Goal: Information Seeking & Learning: Learn about a topic

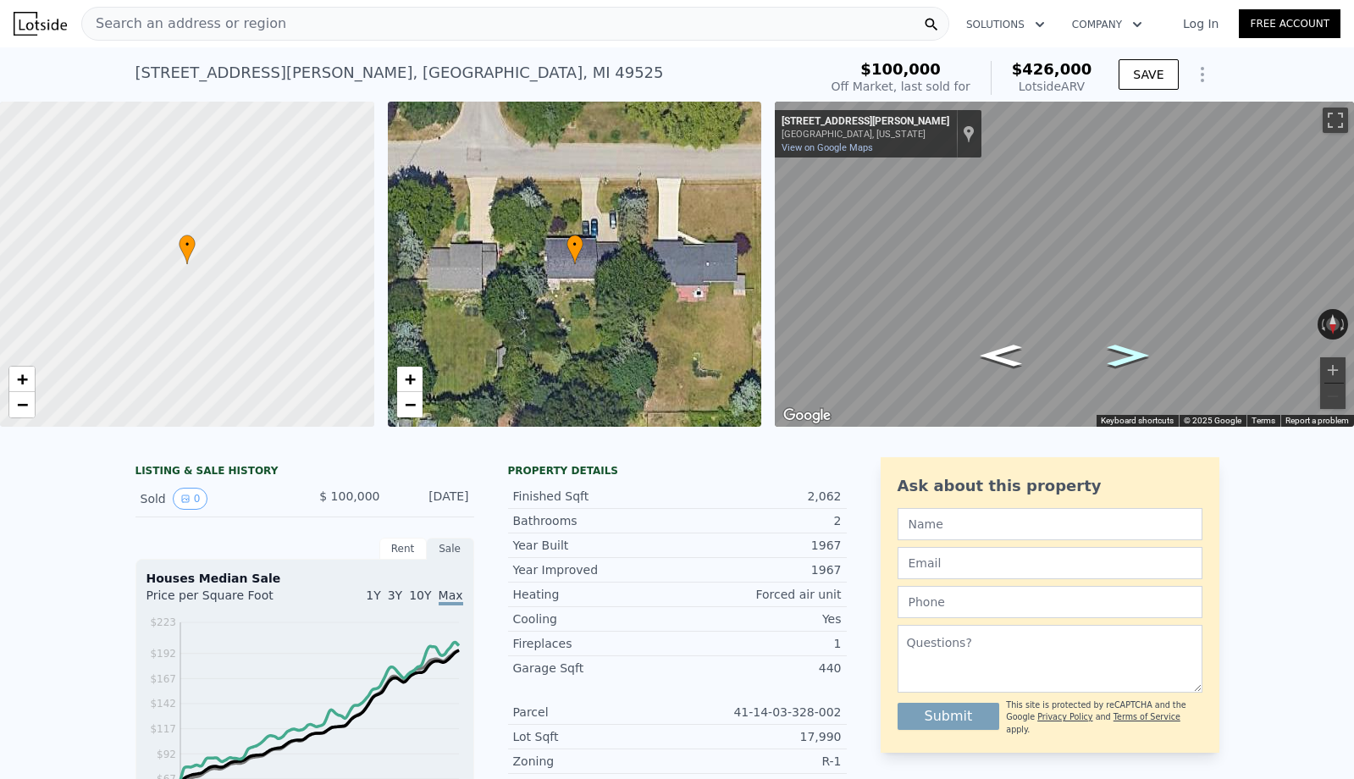
click at [1125, 351] on icon "Go West, Pinesboro Dr NE" at bounding box center [1128, 355] width 76 height 32
click at [1013, 356] on icon "Go East, Pinesboro Dr NE" at bounding box center [1001, 355] width 76 height 32
click at [1203, 80] on icon "Show Options" at bounding box center [1202, 75] width 2 height 14
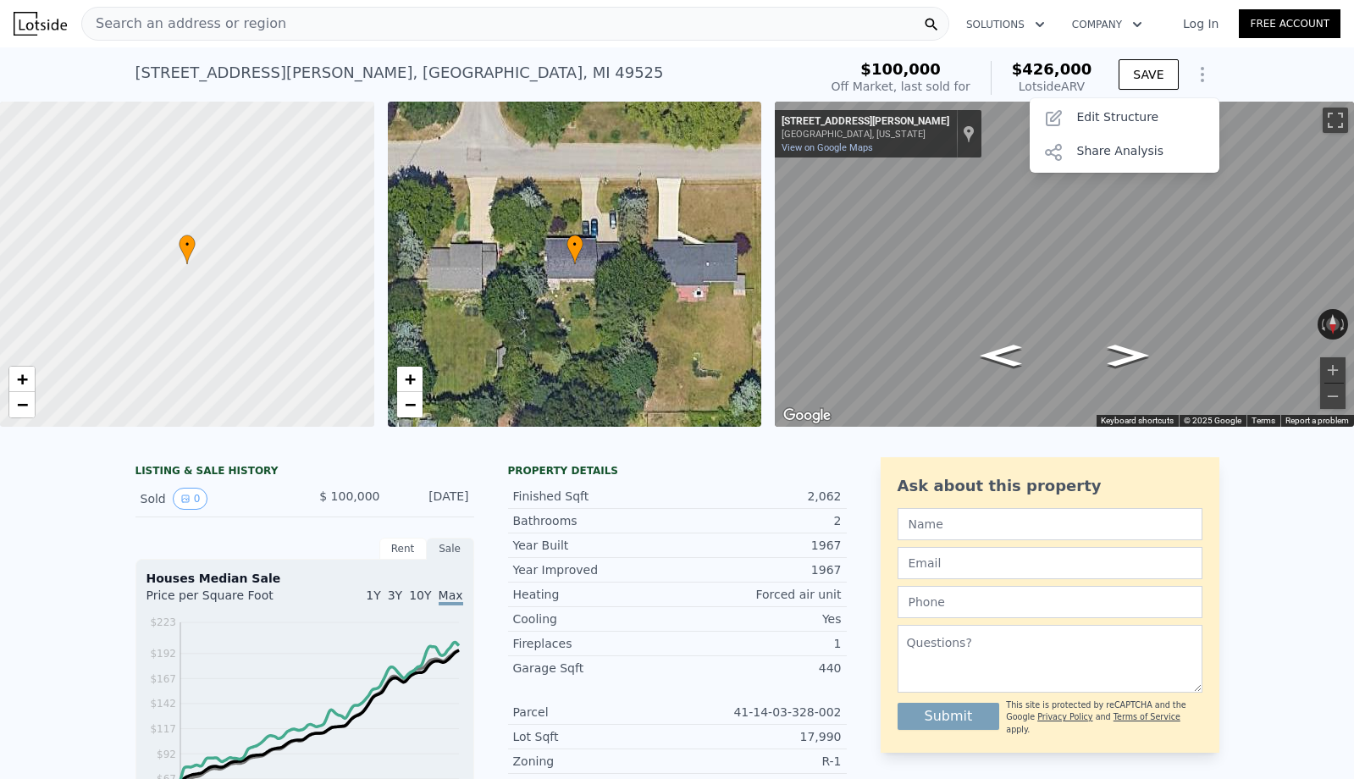
click at [764, 466] on div "Property details" at bounding box center [677, 471] width 339 height 14
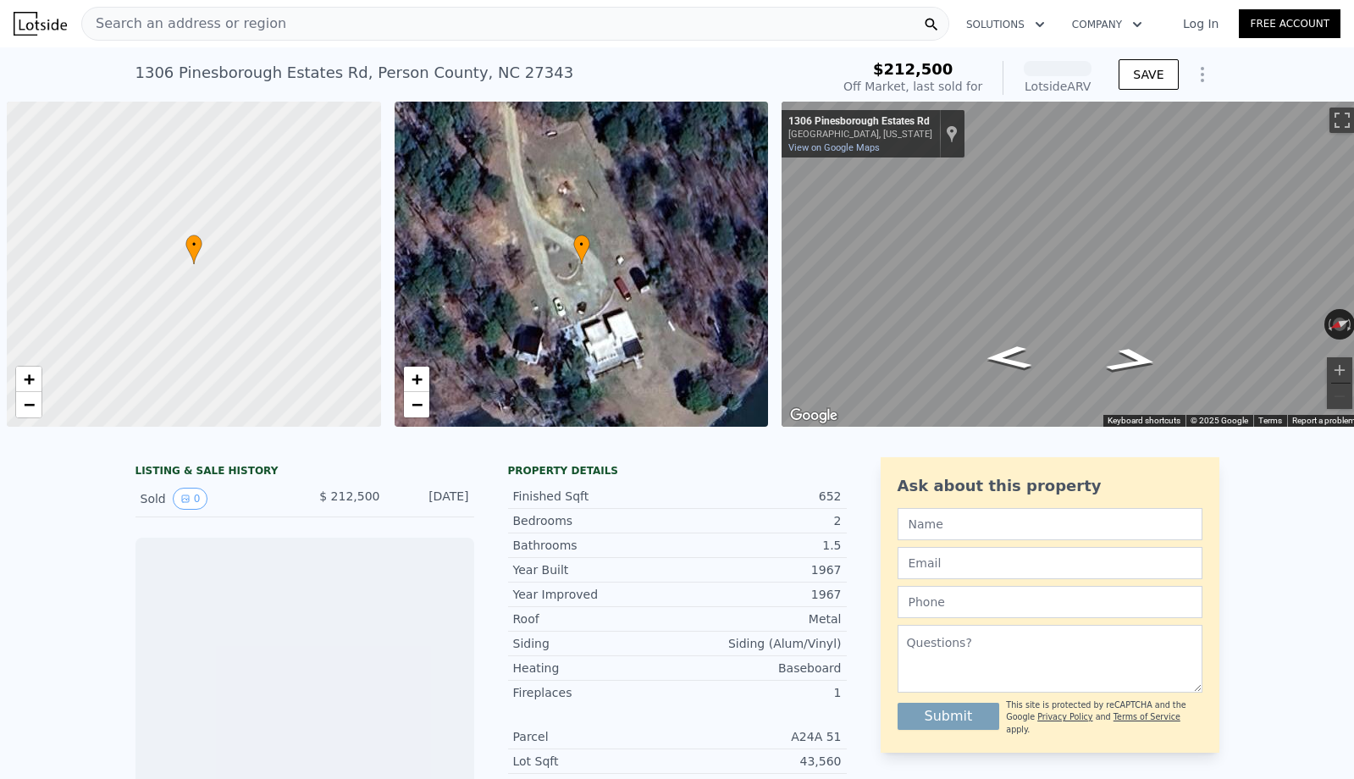
scroll to position [0, 7]
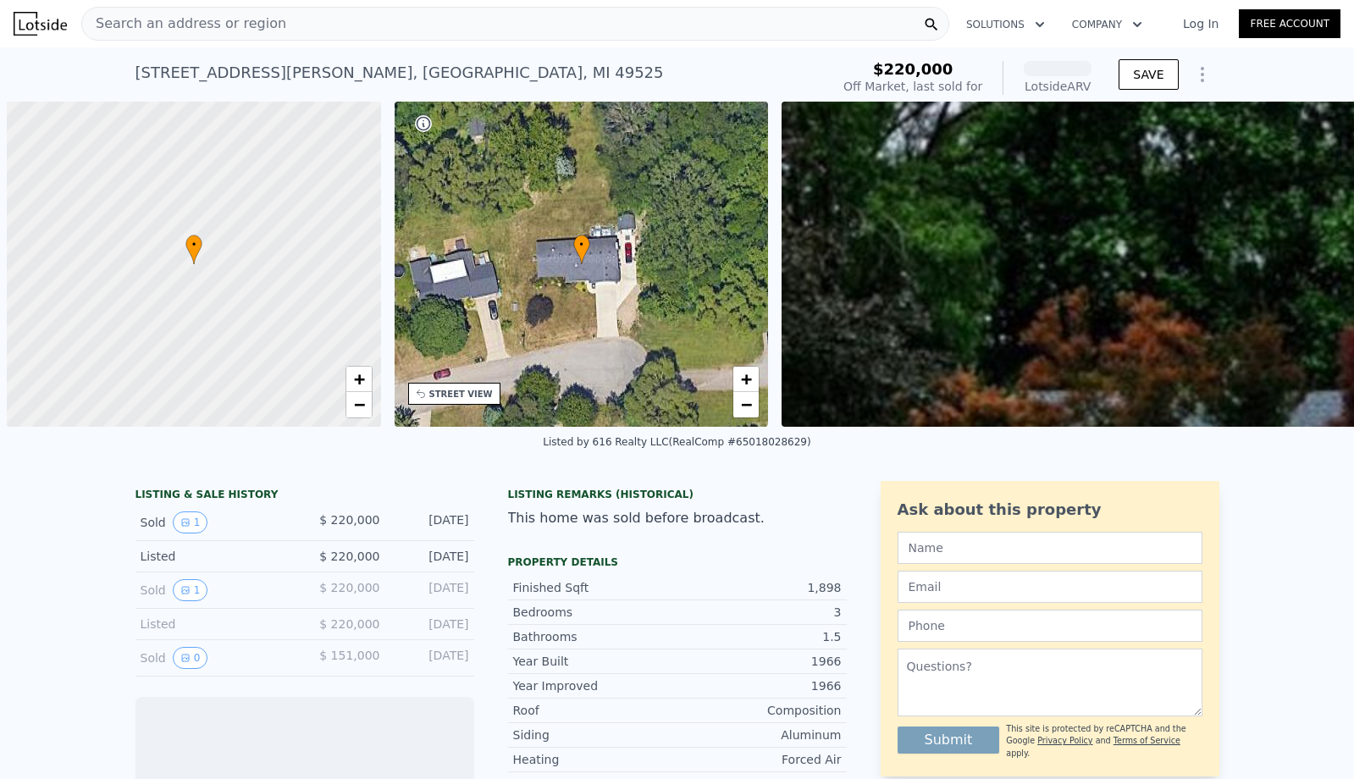
scroll to position [0, 7]
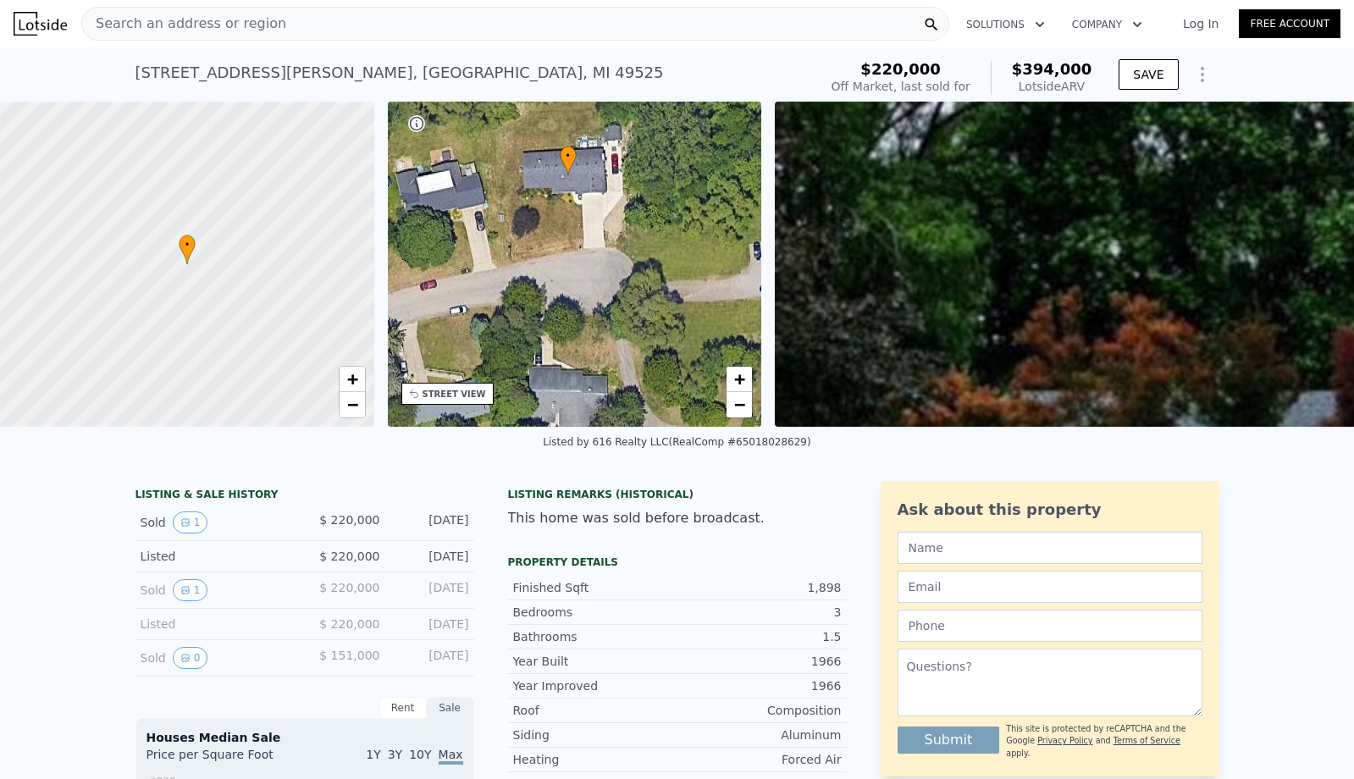
drag, startPoint x: 516, startPoint y: 323, endPoint x: 510, endPoint y: 234, distance: 89.2
click at [510, 234] on div "• + −" at bounding box center [575, 264] width 374 height 325
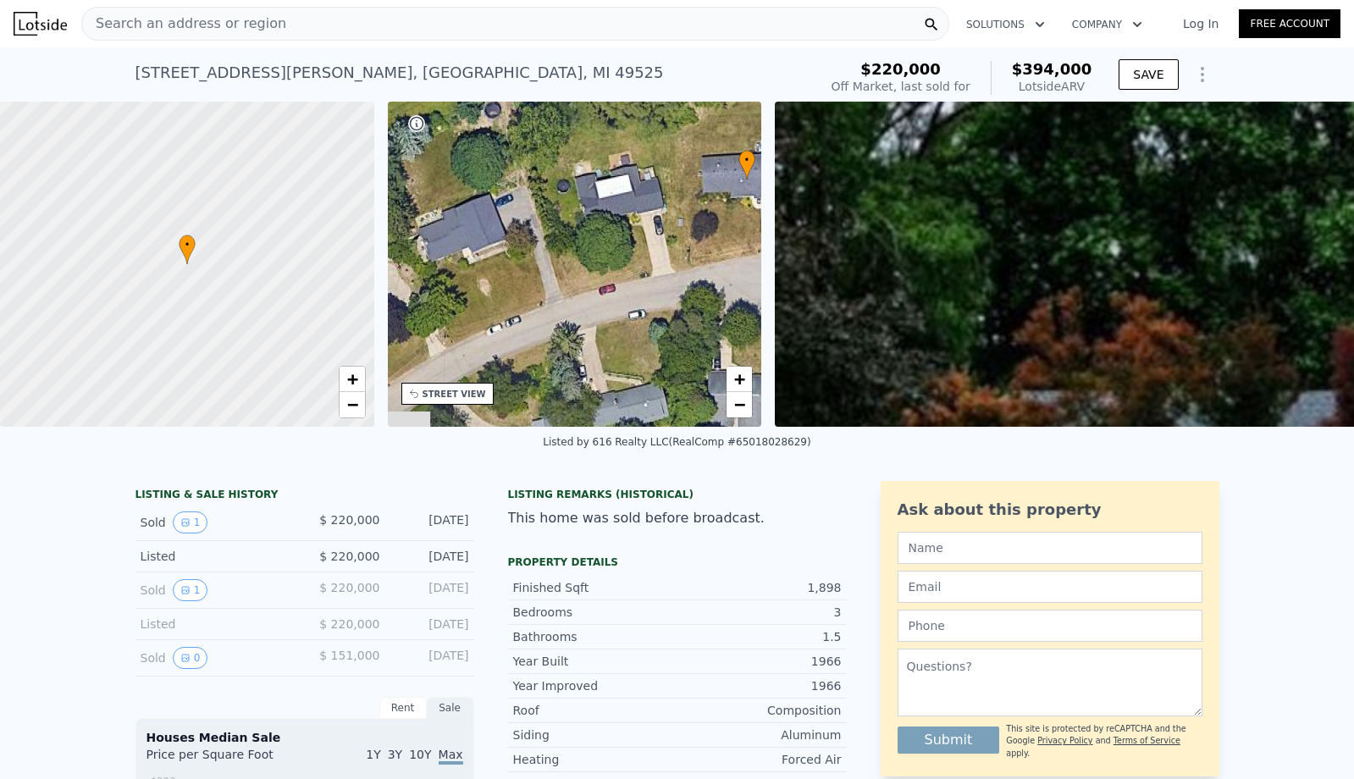
drag, startPoint x: 507, startPoint y: 272, endPoint x: 732, endPoint y: 276, distance: 225.2
click at [732, 276] on div "• + −" at bounding box center [575, 264] width 374 height 325
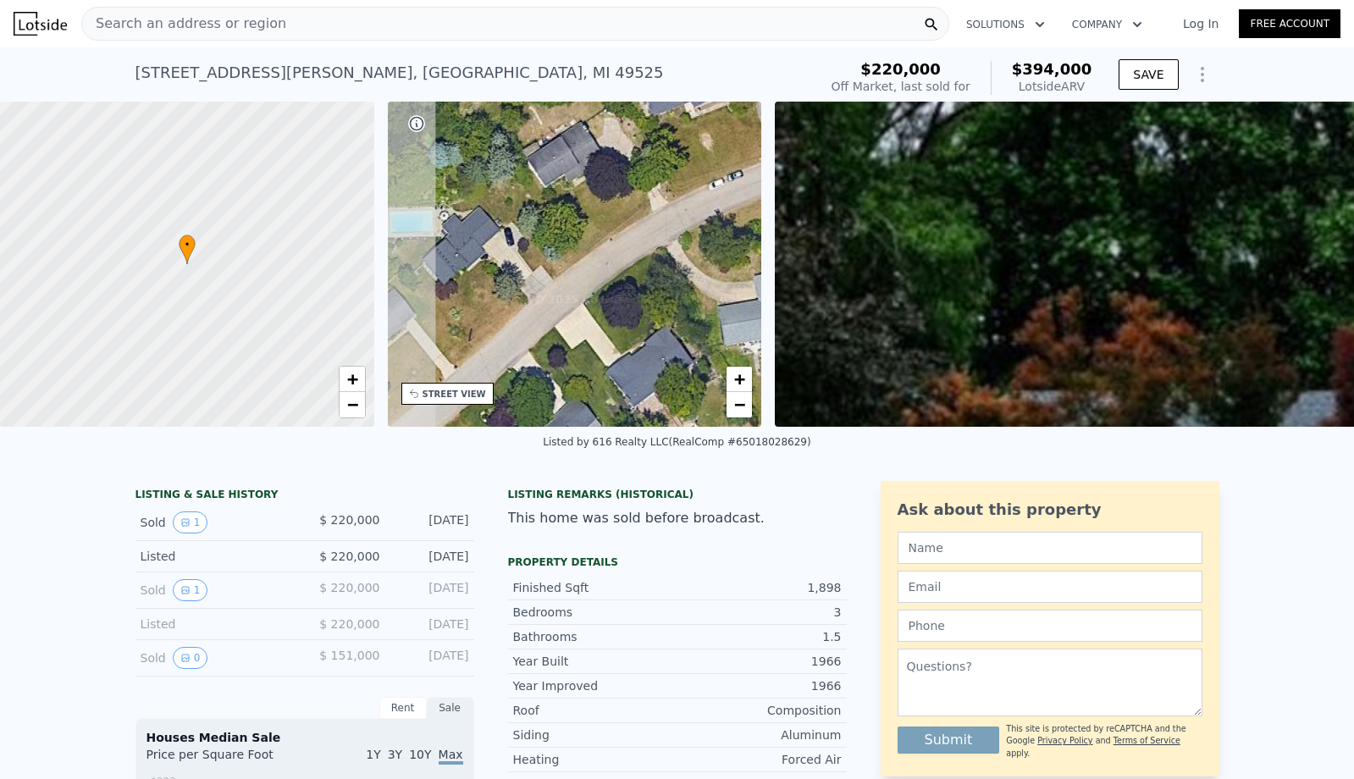
drag, startPoint x: 548, startPoint y: 342, endPoint x: 722, endPoint y: 196, distance: 227.7
click at [722, 196] on div "• + −" at bounding box center [575, 264] width 374 height 325
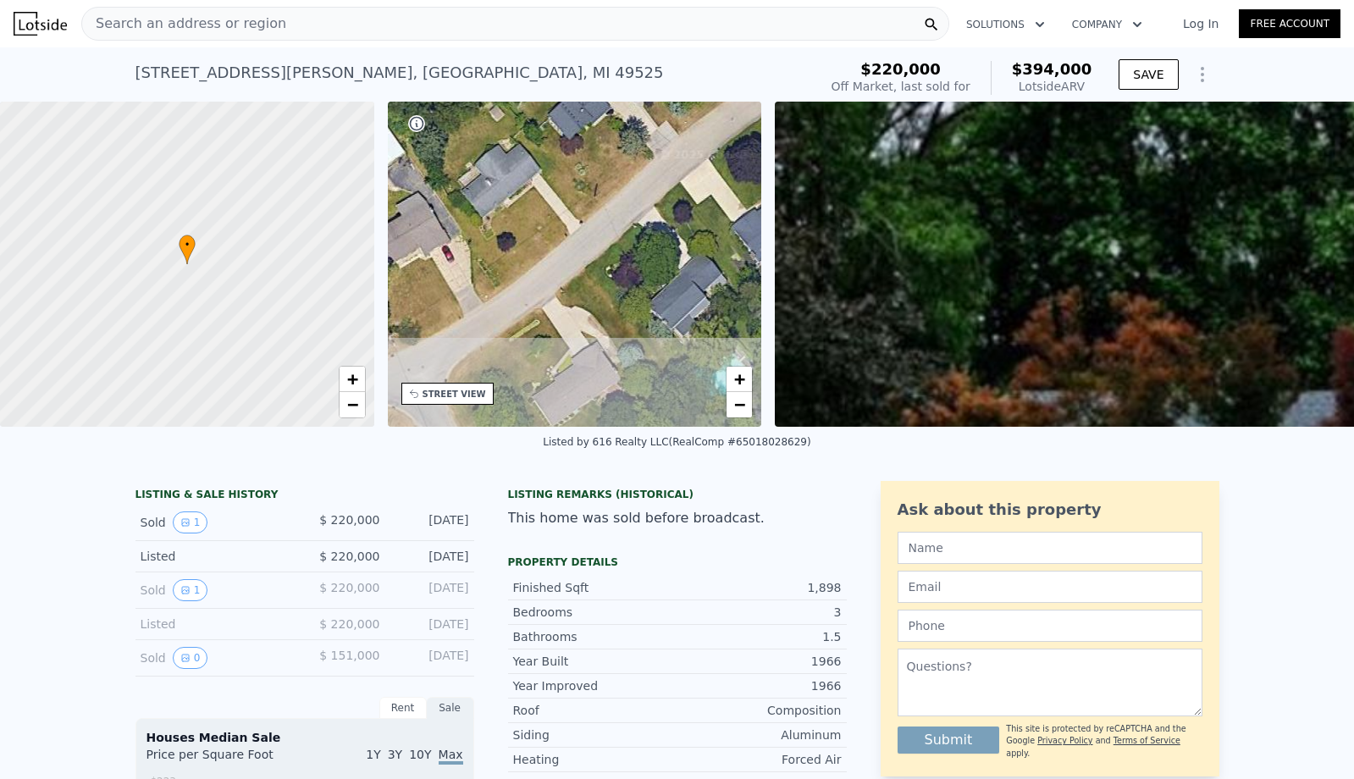
drag, startPoint x: 544, startPoint y: 350, endPoint x: 670, endPoint y: 205, distance: 191.5
click at [670, 205] on div "• + −" at bounding box center [575, 264] width 374 height 325
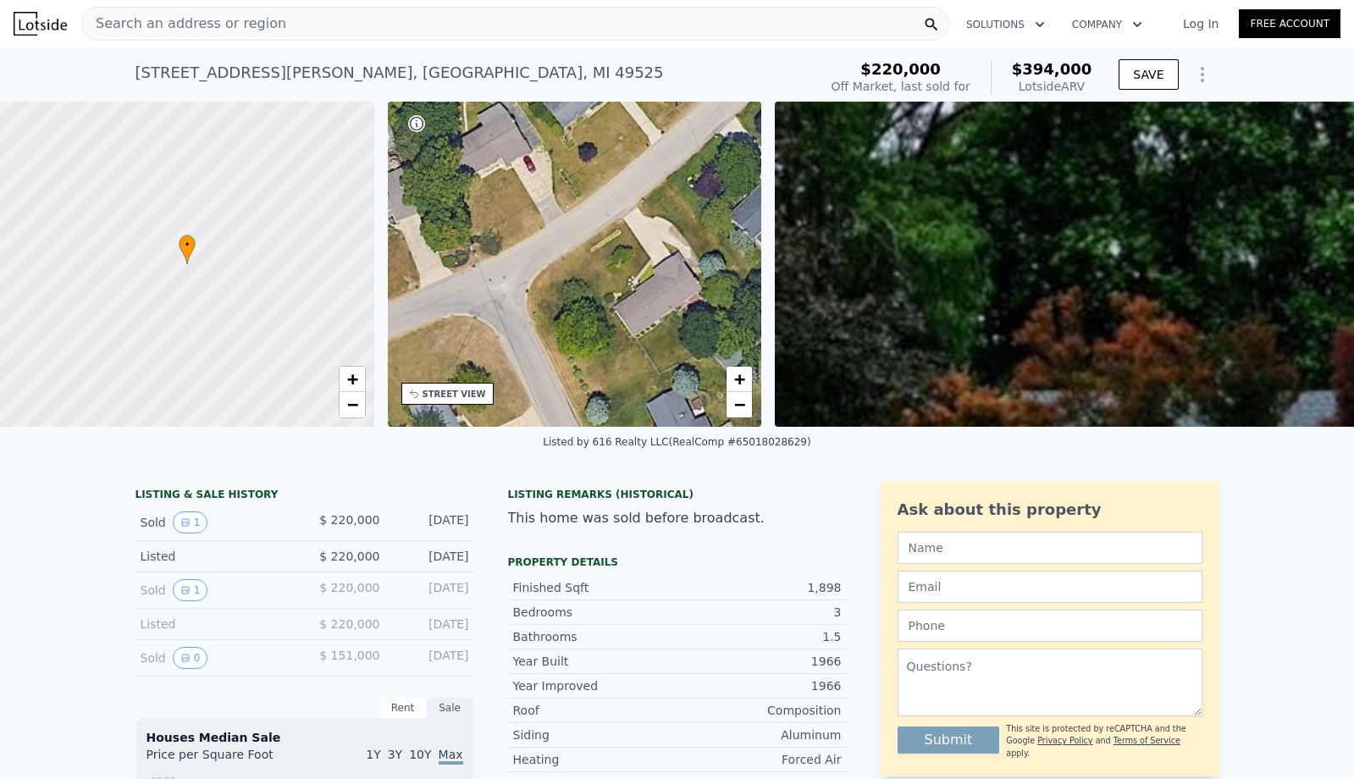
drag, startPoint x: 493, startPoint y: 329, endPoint x: 574, endPoint y: 240, distance: 121.1
click at [574, 240] on div "• + −" at bounding box center [575, 264] width 374 height 325
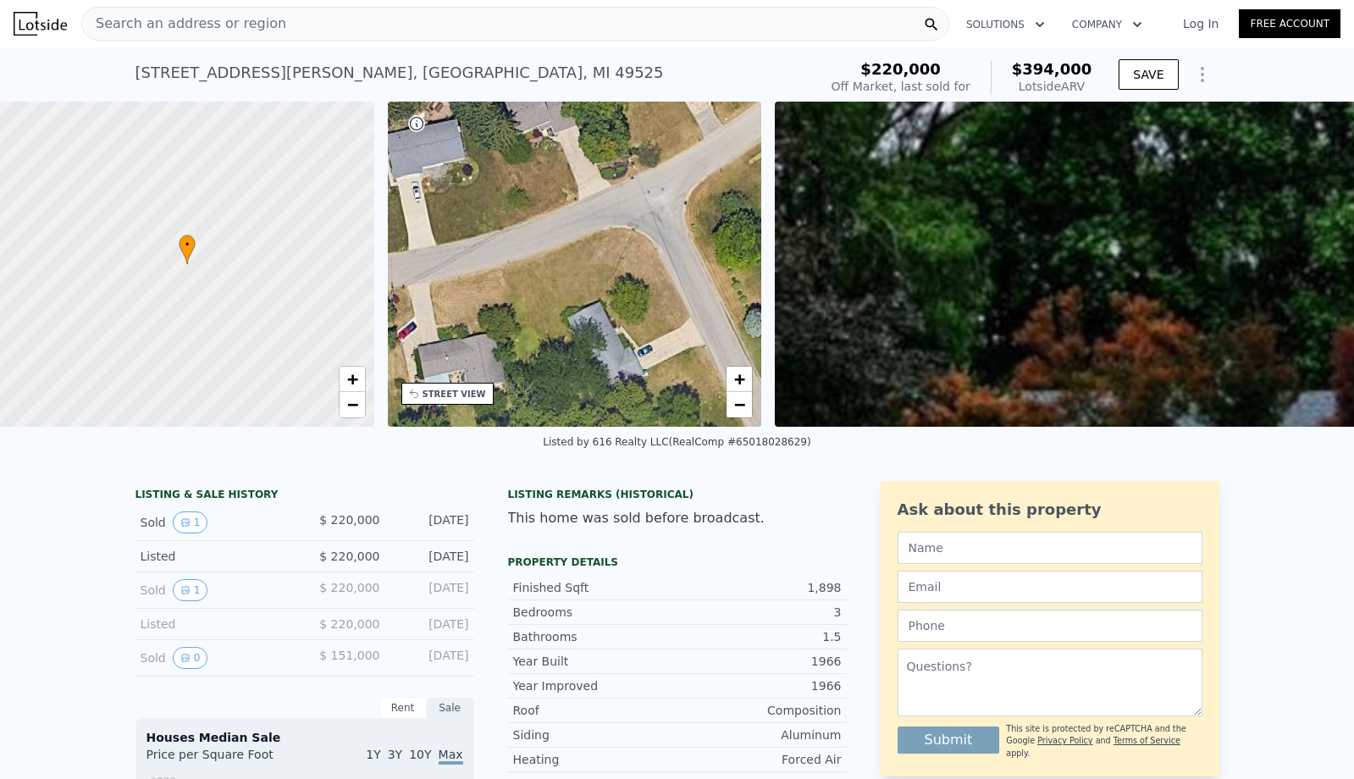
drag, startPoint x: 472, startPoint y: 370, endPoint x: 630, endPoint y: 282, distance: 181.2
click at [630, 282] on div "• + −" at bounding box center [575, 264] width 374 height 325
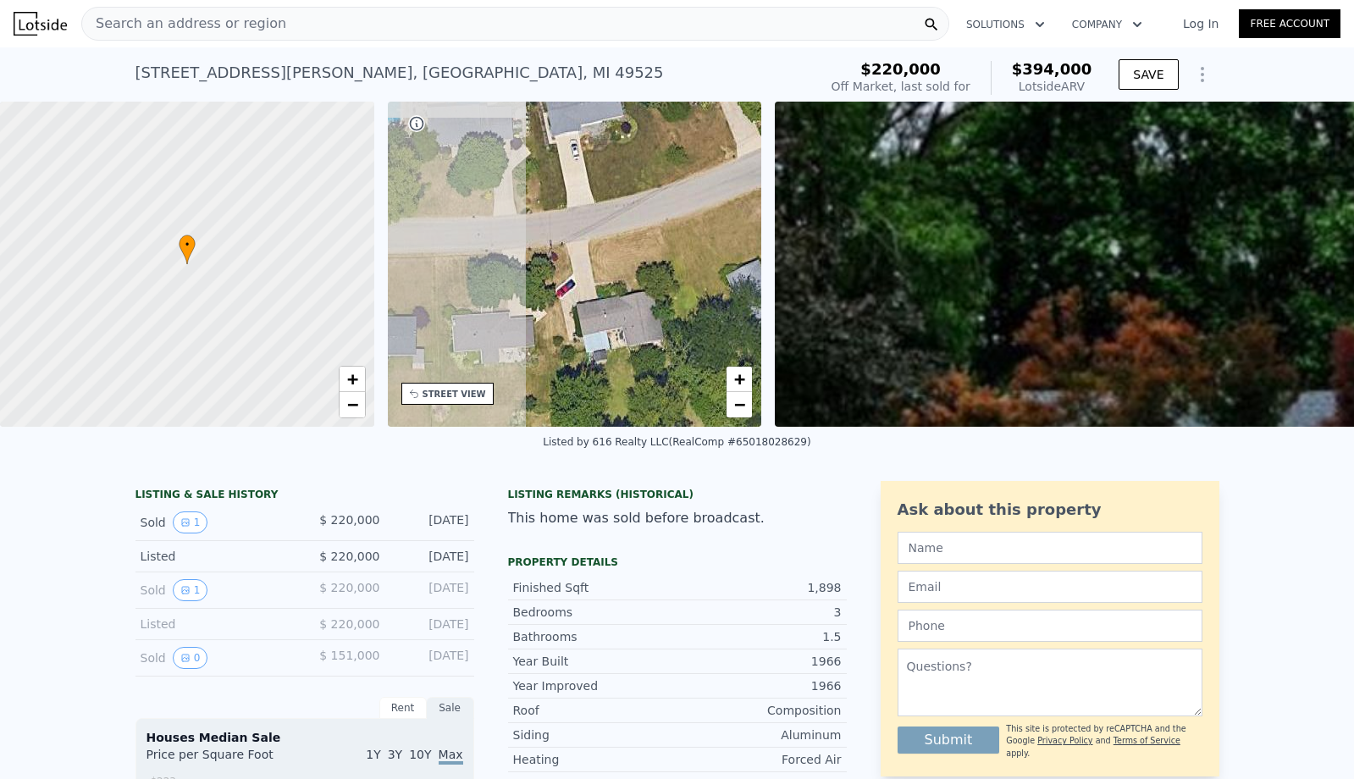
drag, startPoint x: 493, startPoint y: 289, endPoint x: 651, endPoint y: 246, distance: 163.9
click at [651, 246] on div "• + −" at bounding box center [575, 264] width 374 height 325
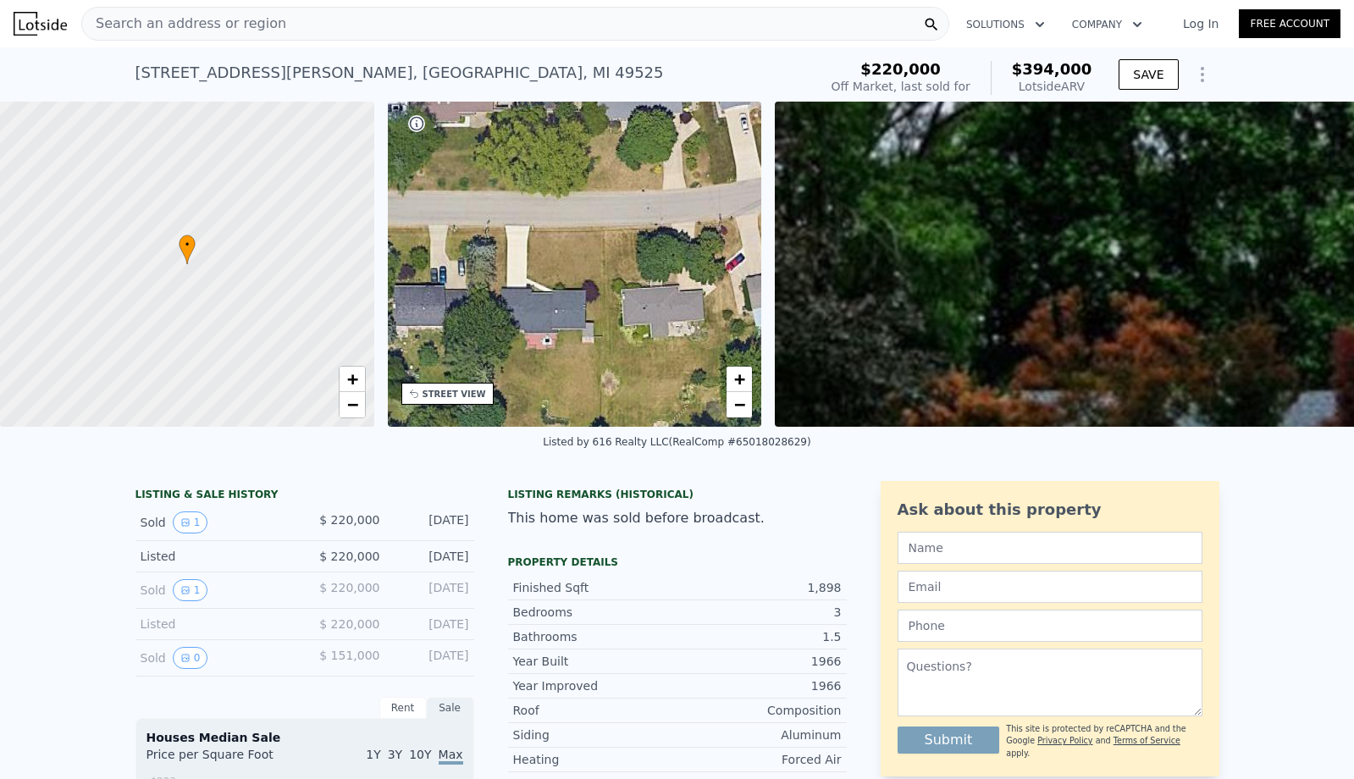
drag, startPoint x: 450, startPoint y: 288, endPoint x: 619, endPoint y: 262, distance: 171.3
click at [619, 262] on div "• + −" at bounding box center [575, 264] width 374 height 325
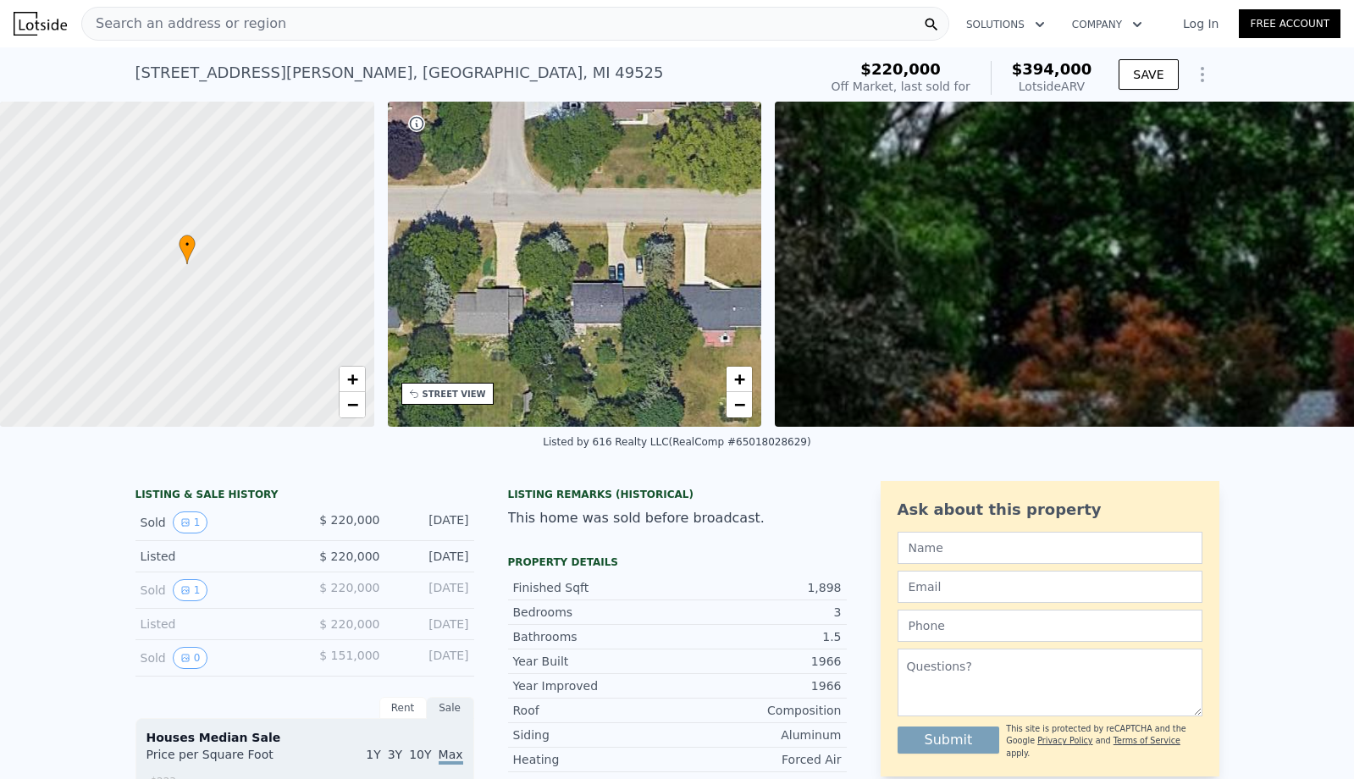
drag, startPoint x: 461, startPoint y: 266, endPoint x: 635, endPoint y: 263, distance: 173.6
click at [635, 263] on div "• + −" at bounding box center [575, 264] width 374 height 325
click at [624, 244] on div "• + −" at bounding box center [575, 264] width 374 height 325
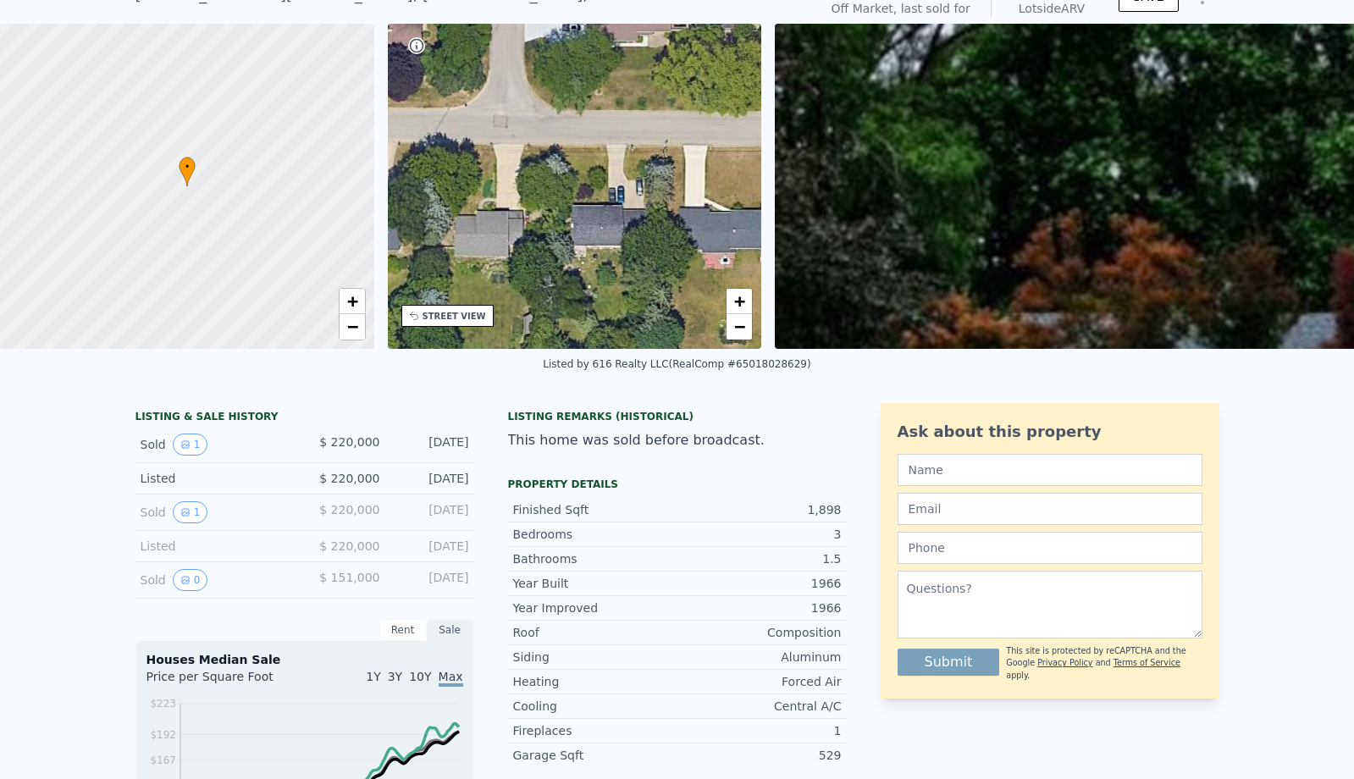
scroll to position [6, 0]
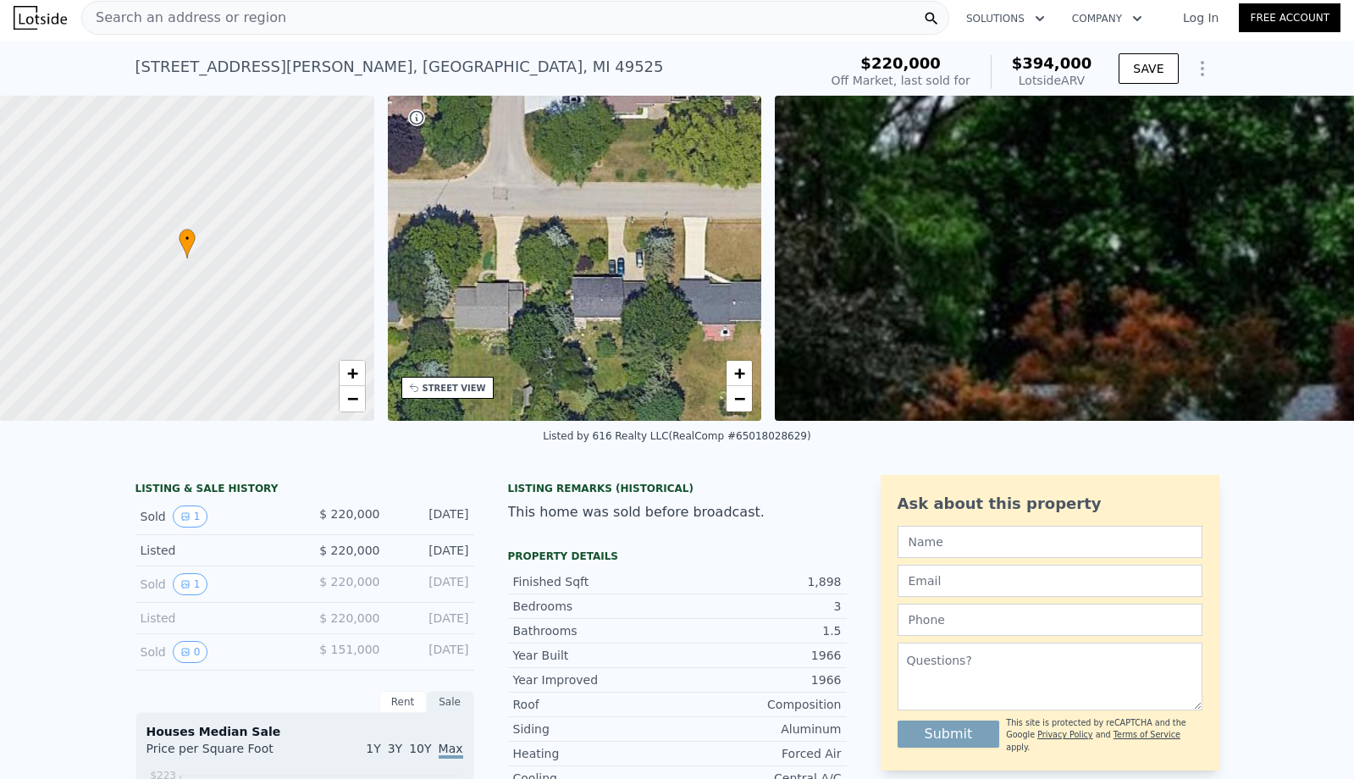
click at [506, 345] on div "• + −" at bounding box center [575, 258] width 374 height 325
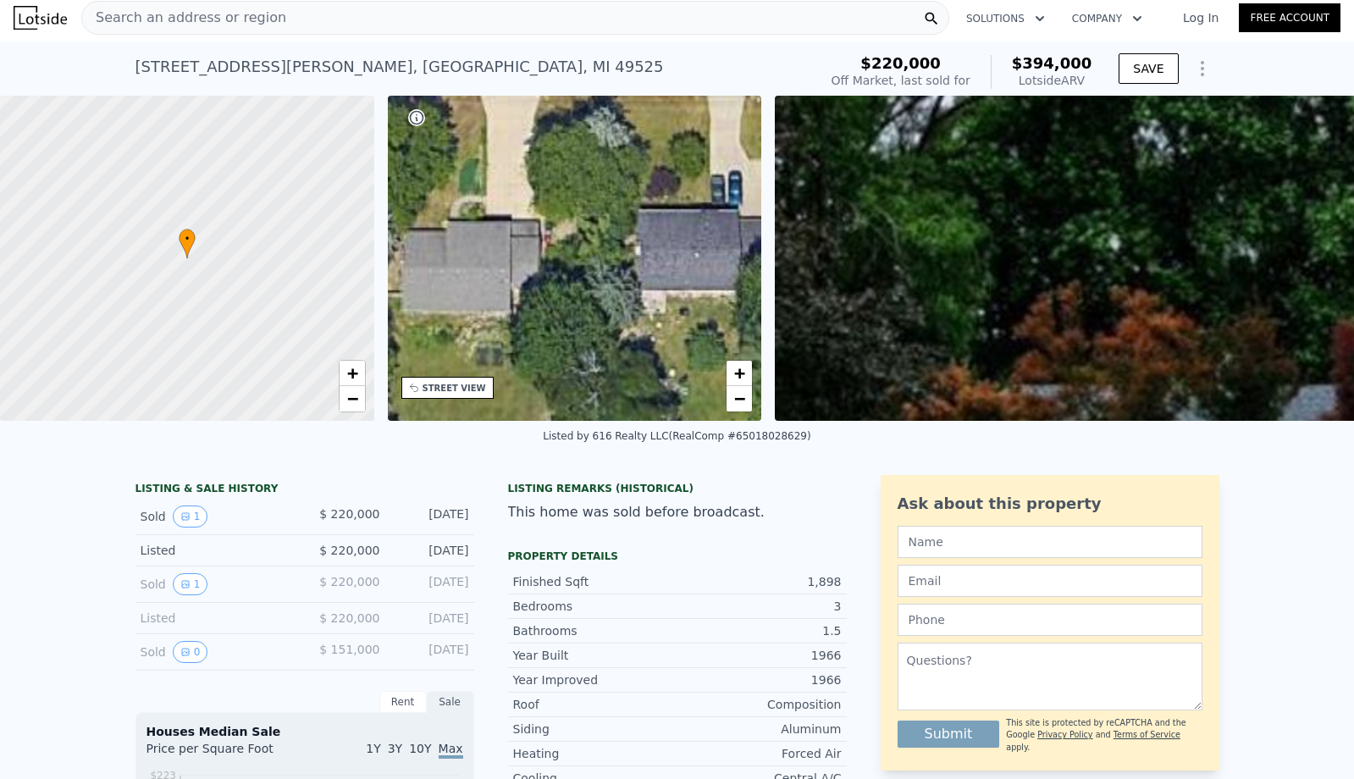
click at [506, 345] on div "• + −" at bounding box center [575, 258] width 374 height 325
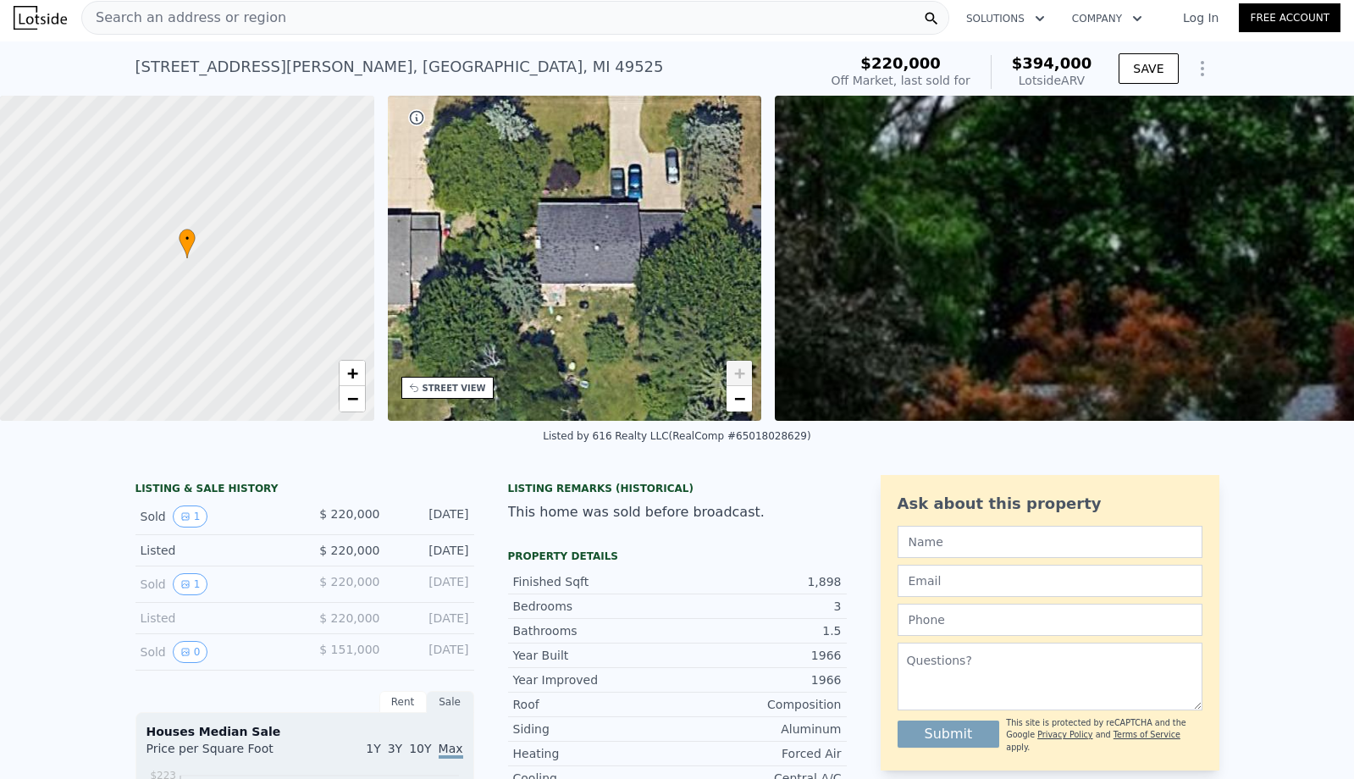
drag, startPoint x: 716, startPoint y: 324, endPoint x: 616, endPoint y: 317, distance: 100.1
click at [616, 317] on div "• + −" at bounding box center [575, 258] width 374 height 325
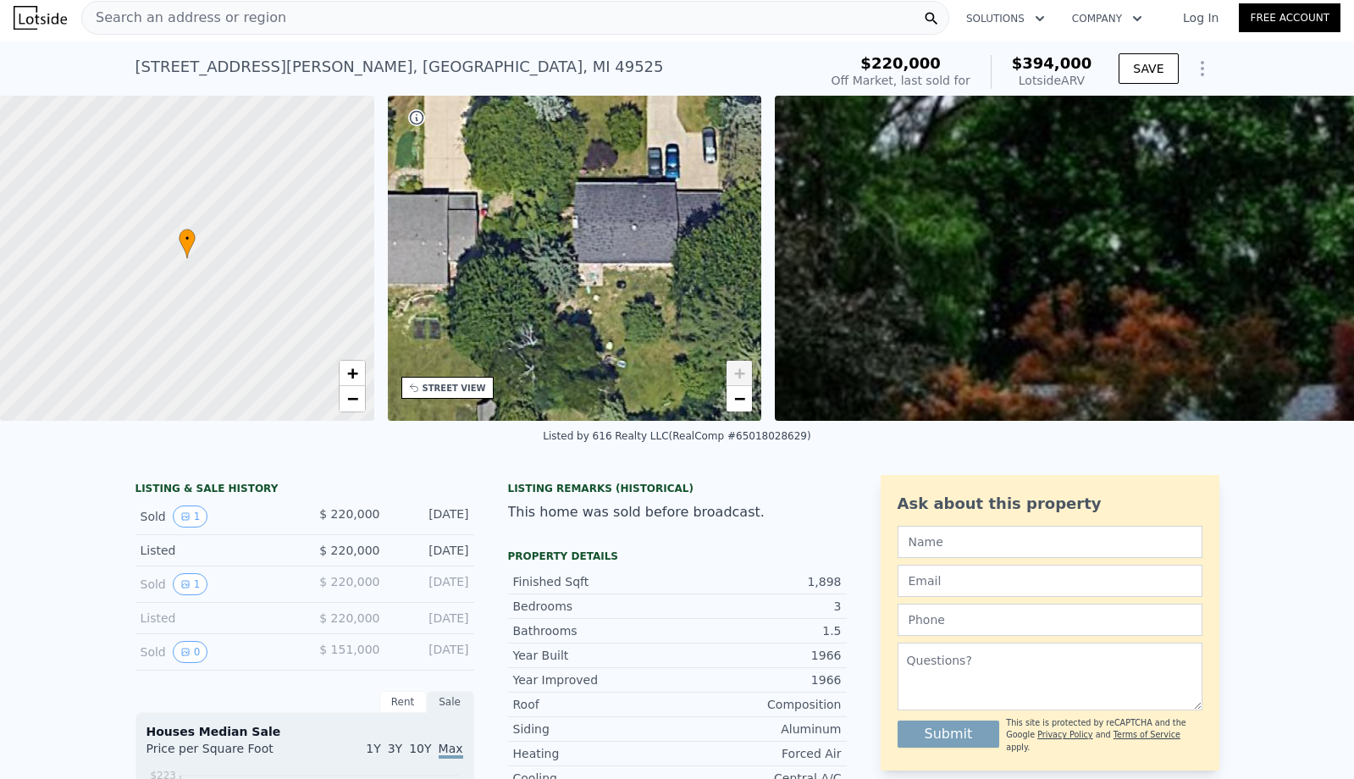
drag, startPoint x: 617, startPoint y: 317, endPoint x: 665, endPoint y: 295, distance: 52.6
click at [665, 295] on div "• + −" at bounding box center [575, 258] width 374 height 325
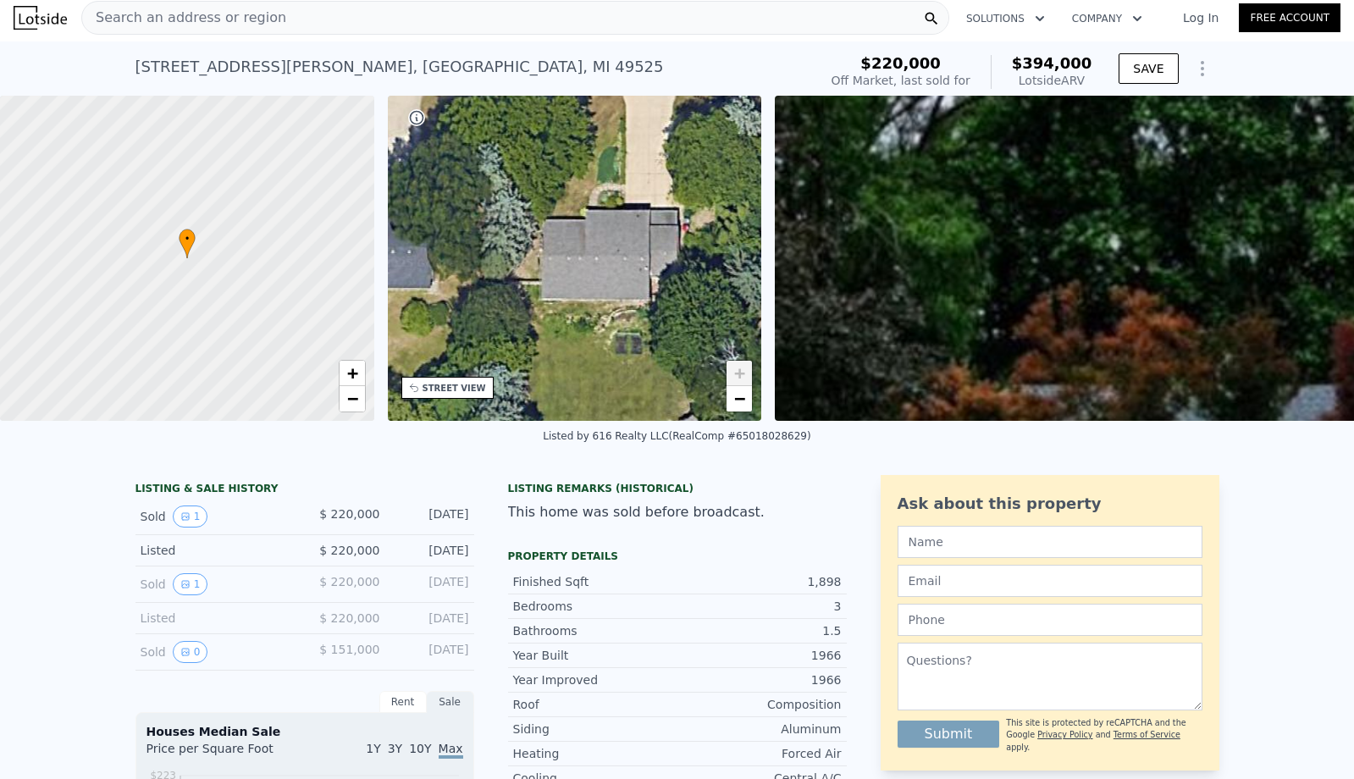
drag, startPoint x: 548, startPoint y: 282, endPoint x: 737, endPoint y: 301, distance: 190.6
click at [737, 301] on div "• + −" at bounding box center [575, 258] width 374 height 325
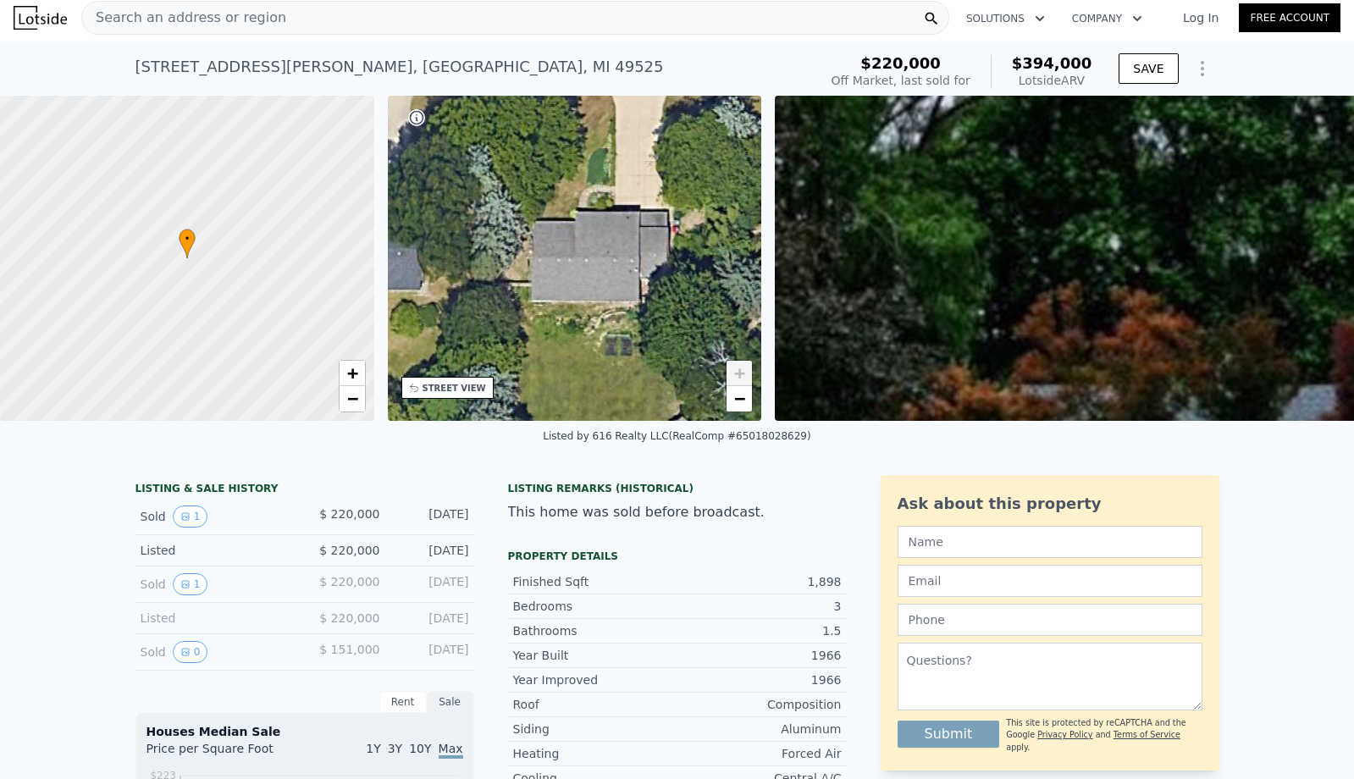
drag, startPoint x: 494, startPoint y: 284, endPoint x: 486, endPoint y: 284, distance: 8.5
click at [486, 284] on div "• + −" at bounding box center [575, 258] width 374 height 325
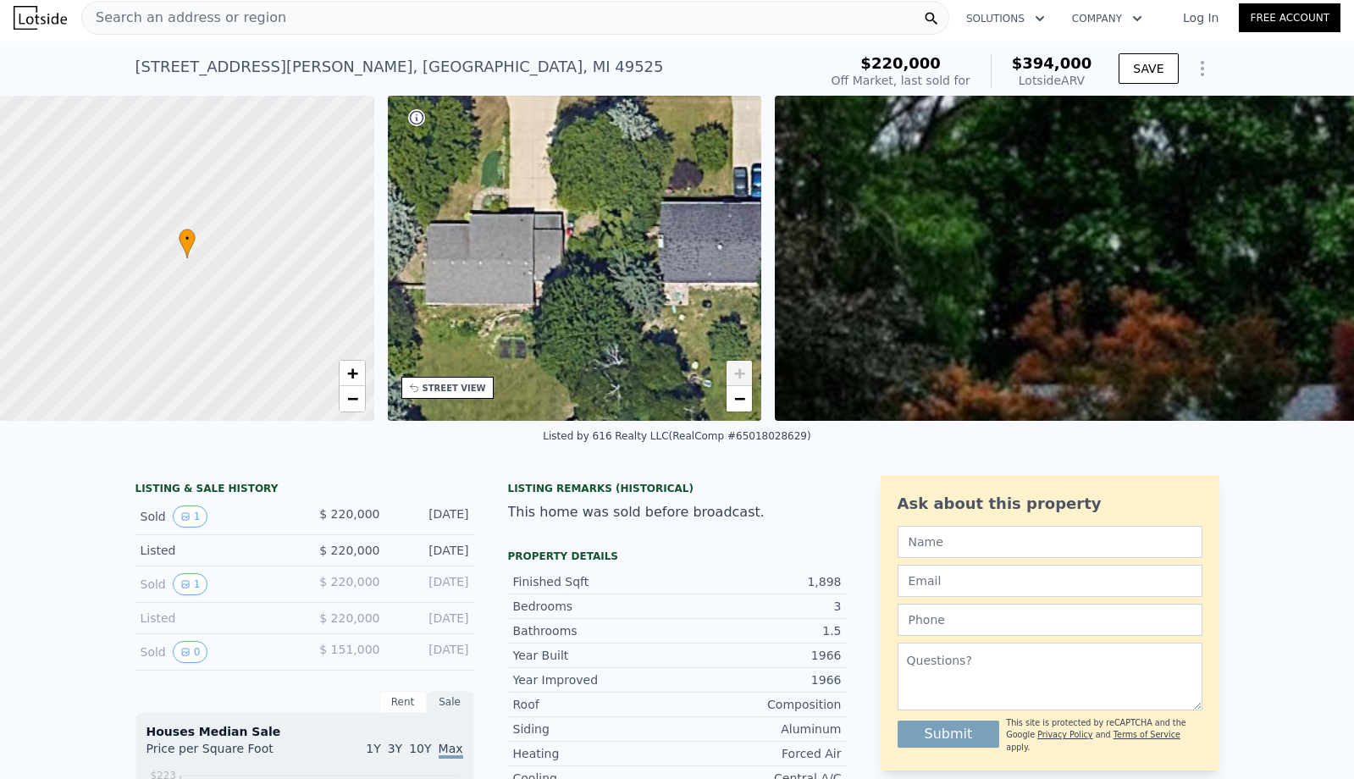
drag, startPoint x: 640, startPoint y: 301, endPoint x: 534, endPoint y: 302, distance: 105.8
click at [534, 302] on div "• + −" at bounding box center [575, 258] width 374 height 325
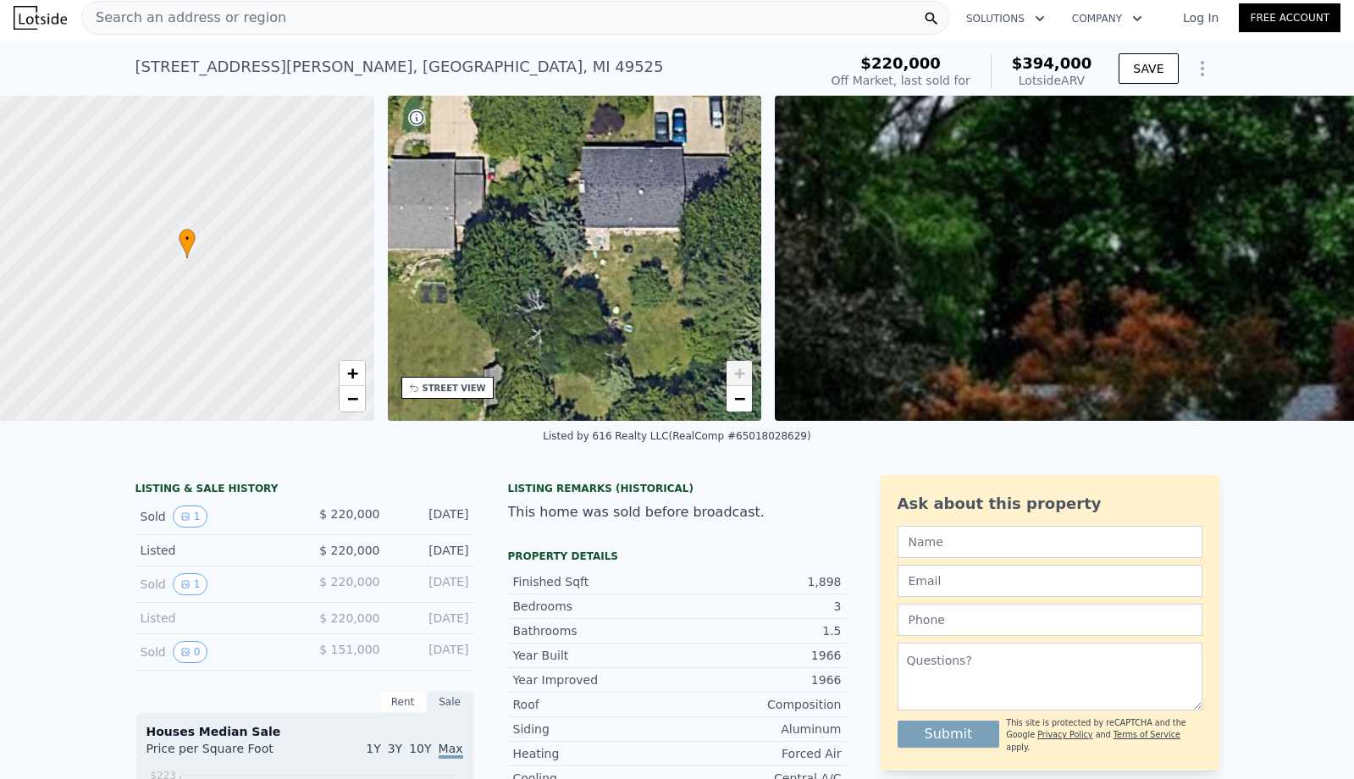
drag, startPoint x: 596, startPoint y: 334, endPoint x: 517, endPoint y: 279, distance: 95.6
click at [517, 279] on div "• + −" at bounding box center [575, 258] width 374 height 325
click at [455, 397] on div "STREET VIEW" at bounding box center [447, 388] width 92 height 22
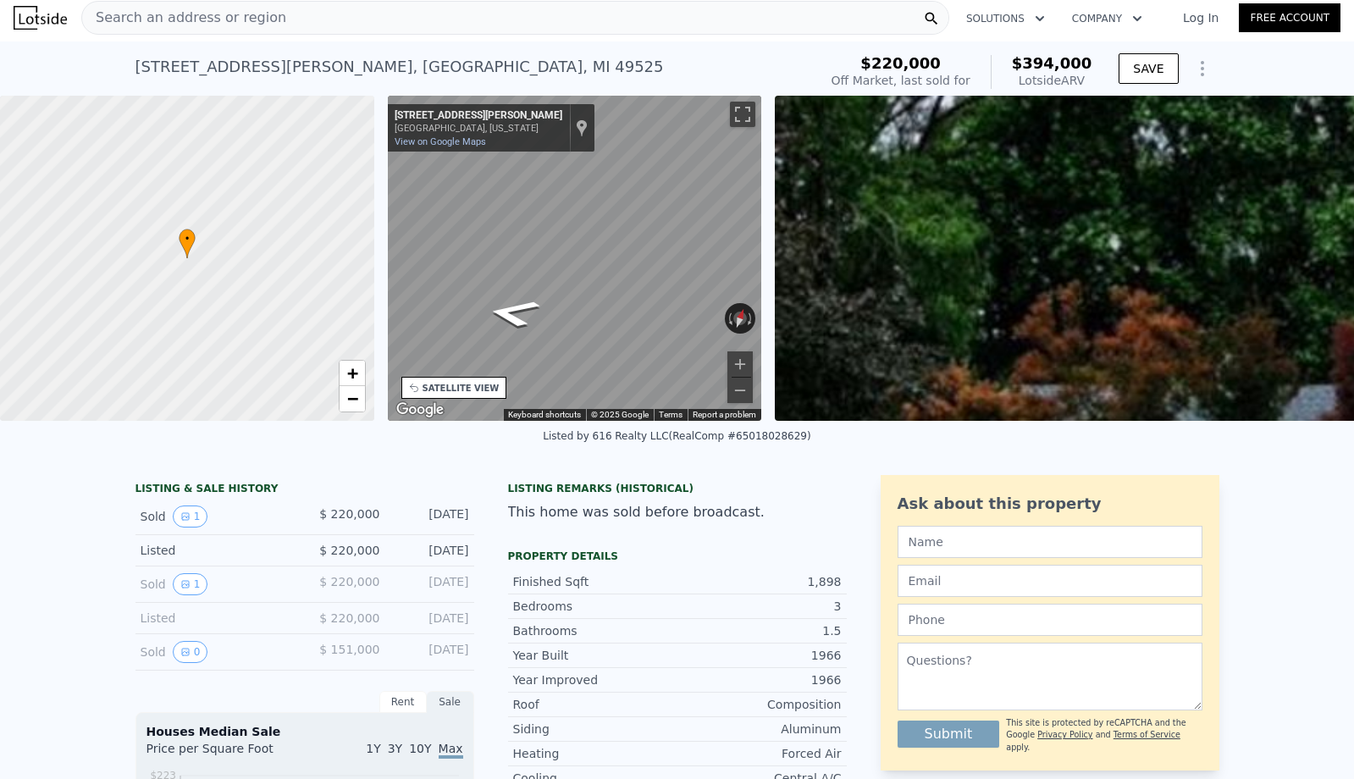
click at [764, 253] on div "← Move left → Move right ↑ Move up ↓ Move down + Zoom in - Zoom out [STREET_ADD…" at bounding box center [575, 258] width 388 height 325
click at [555, 288] on icon "Go West, Pinesboro Dr NE" at bounding box center [560, 286] width 116 height 36
click at [555, 288] on icon "Go West, Pinesboro Dr NE" at bounding box center [559, 285] width 118 height 37
click at [555, 288] on icon "Go West, Pinesboro Dr NE" at bounding box center [555, 286] width 119 height 39
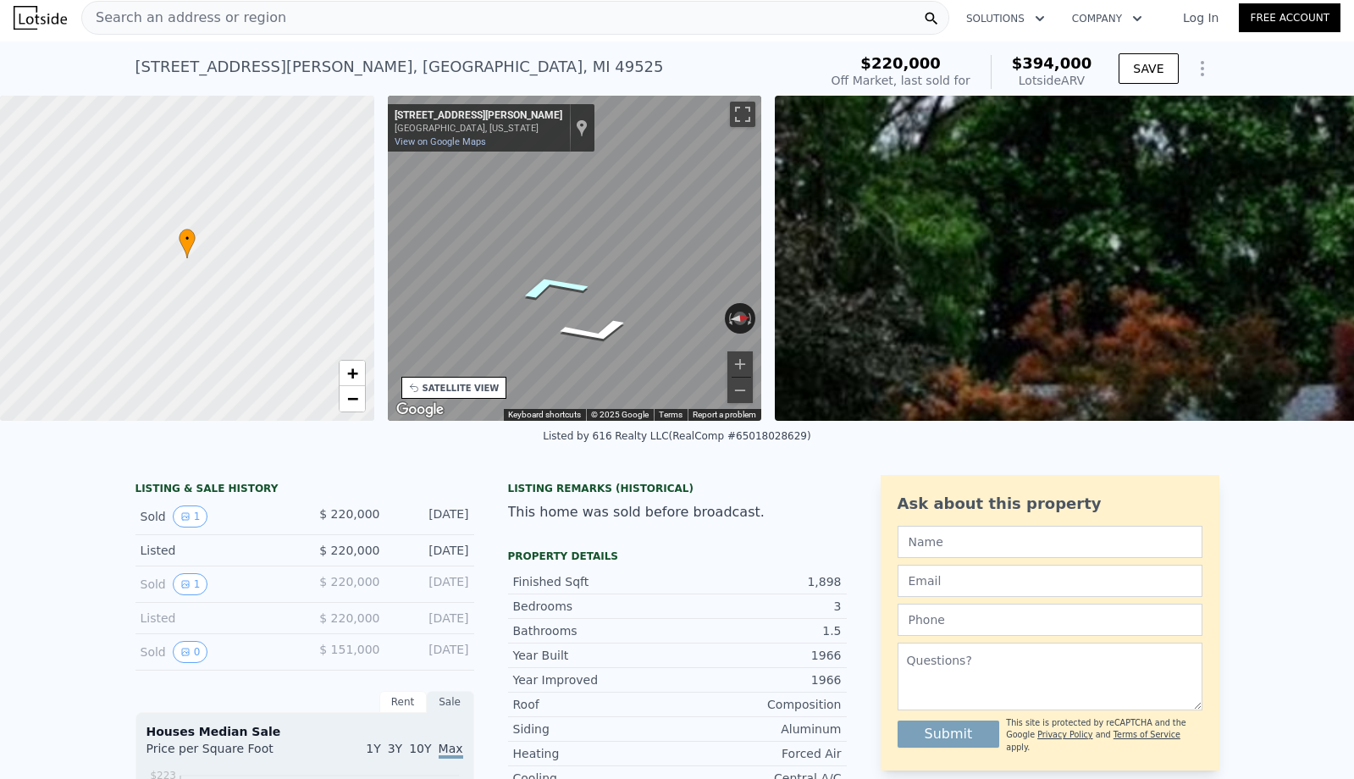
click at [555, 288] on icon "Go West, Pinesboro Dr NE" at bounding box center [551, 286] width 123 height 41
click at [571, 262] on icon "Go Southwest, Pinesboro Dr NE" at bounding box center [564, 268] width 113 height 37
click at [561, 271] on icon "Go Southwest, Pinesboro Dr NE" at bounding box center [558, 268] width 117 height 40
click at [552, 268] on icon "Go Southwest, Pinesboro Dr NE" at bounding box center [558, 268] width 117 height 40
click at [552, 268] on icon "Go Southwest, Pinesboro Dr NE" at bounding box center [552, 268] width 122 height 43
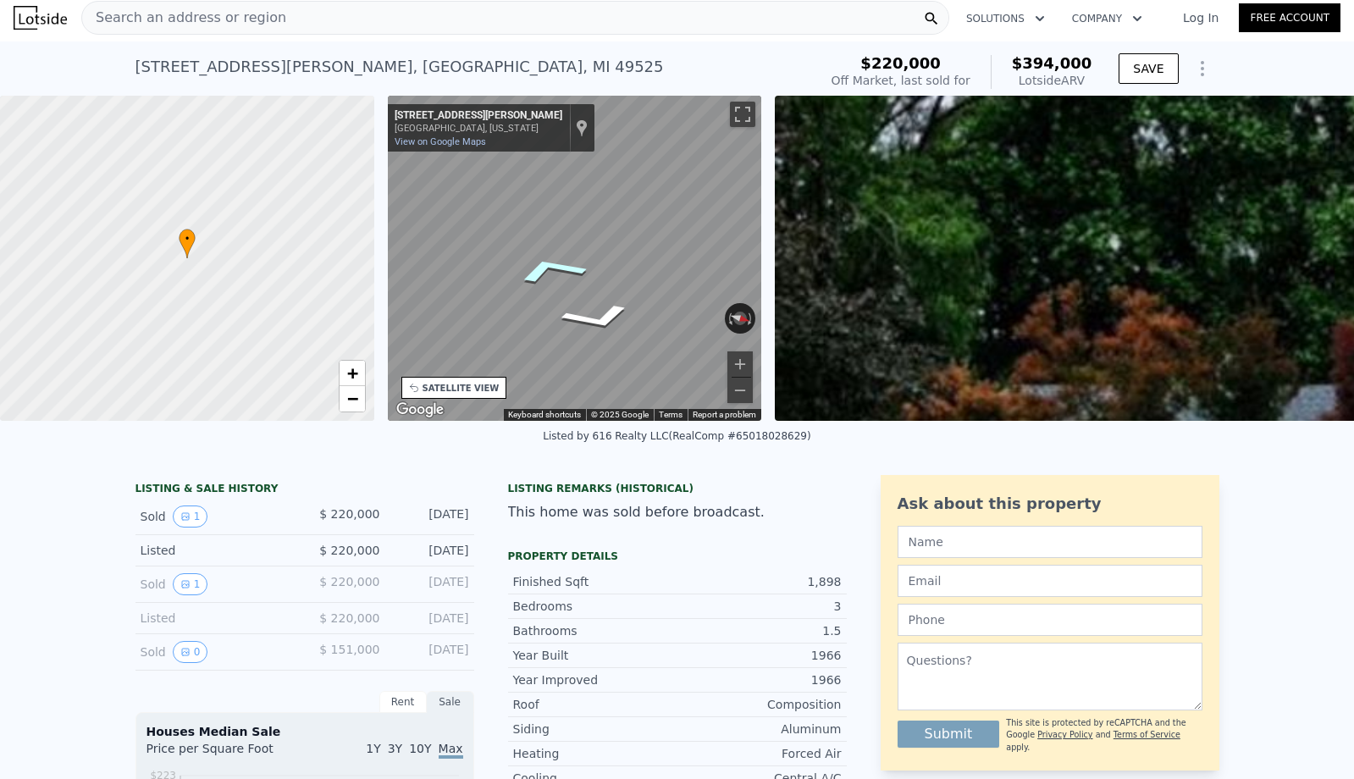
click at [549, 266] on icon "Go Southwest, Pinesboro Dr NE" at bounding box center [549, 269] width 123 height 45
click at [842, 245] on div "• + − • + − STREET VIEW ← Move left → Move right ↑ Move up ↓ Move down + Zoom i…" at bounding box center [677, 258] width 1354 height 325
click at [539, 291] on icon "Go Northeast, Pinesboro Dr NE" at bounding box center [542, 291] width 126 height 43
click at [539, 291] on icon "Go Northeast, Pinesboro Dr NE" at bounding box center [544, 290] width 125 height 43
click at [539, 291] on icon "Go Northeast, Pinesboro Dr NE" at bounding box center [550, 290] width 123 height 41
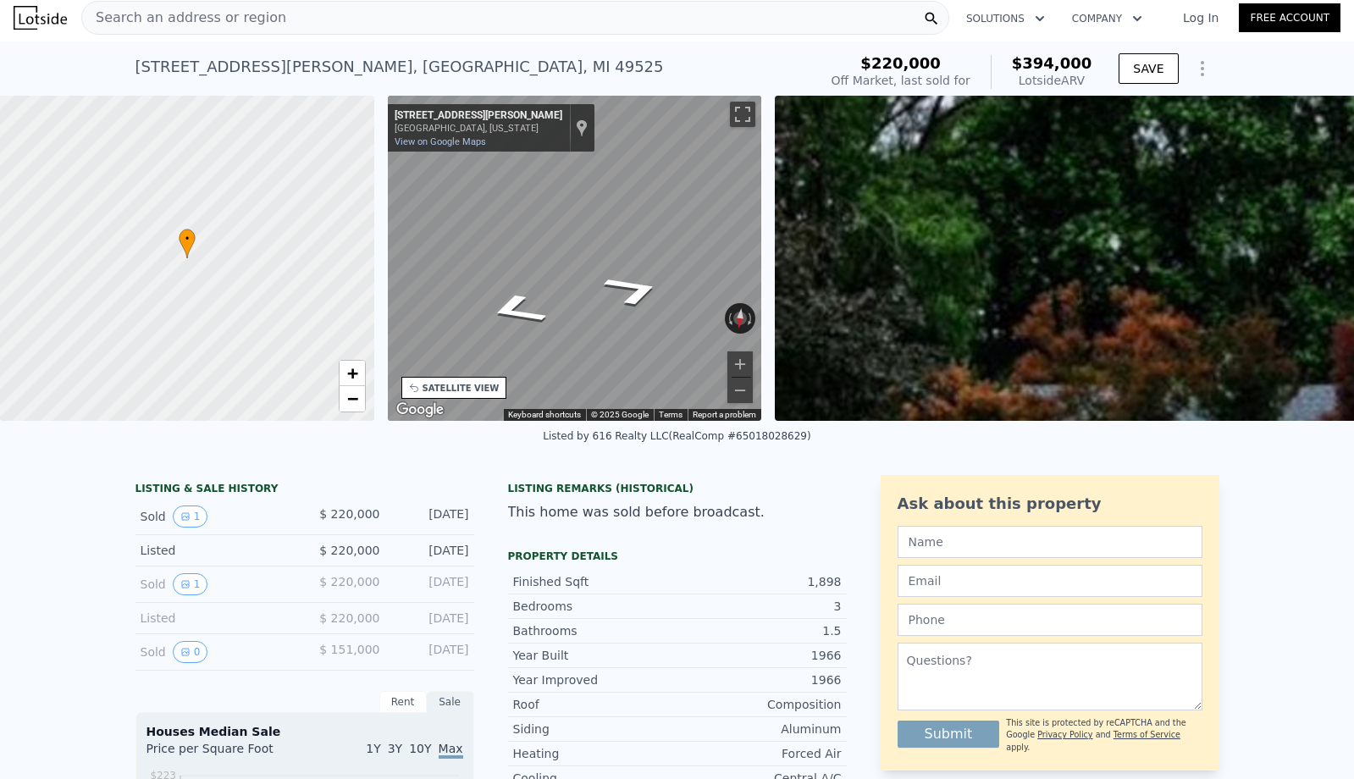
click at [356, 253] on div "• + − • + − STREET VIEW ← Move left → Move right ↑ Move up ↓ Move down + Zoom i…" at bounding box center [677, 258] width 1354 height 325
click at [577, 275] on icon "Go Southwest, Pinesboro Dr NE" at bounding box center [591, 278] width 118 height 39
click at [576, 276] on icon "Go Southwest, Pinesboro Dr NE" at bounding box center [582, 278] width 111 height 35
click at [576, 276] on icon "Go Southwest, Pinesboro Dr NE" at bounding box center [581, 278] width 109 height 34
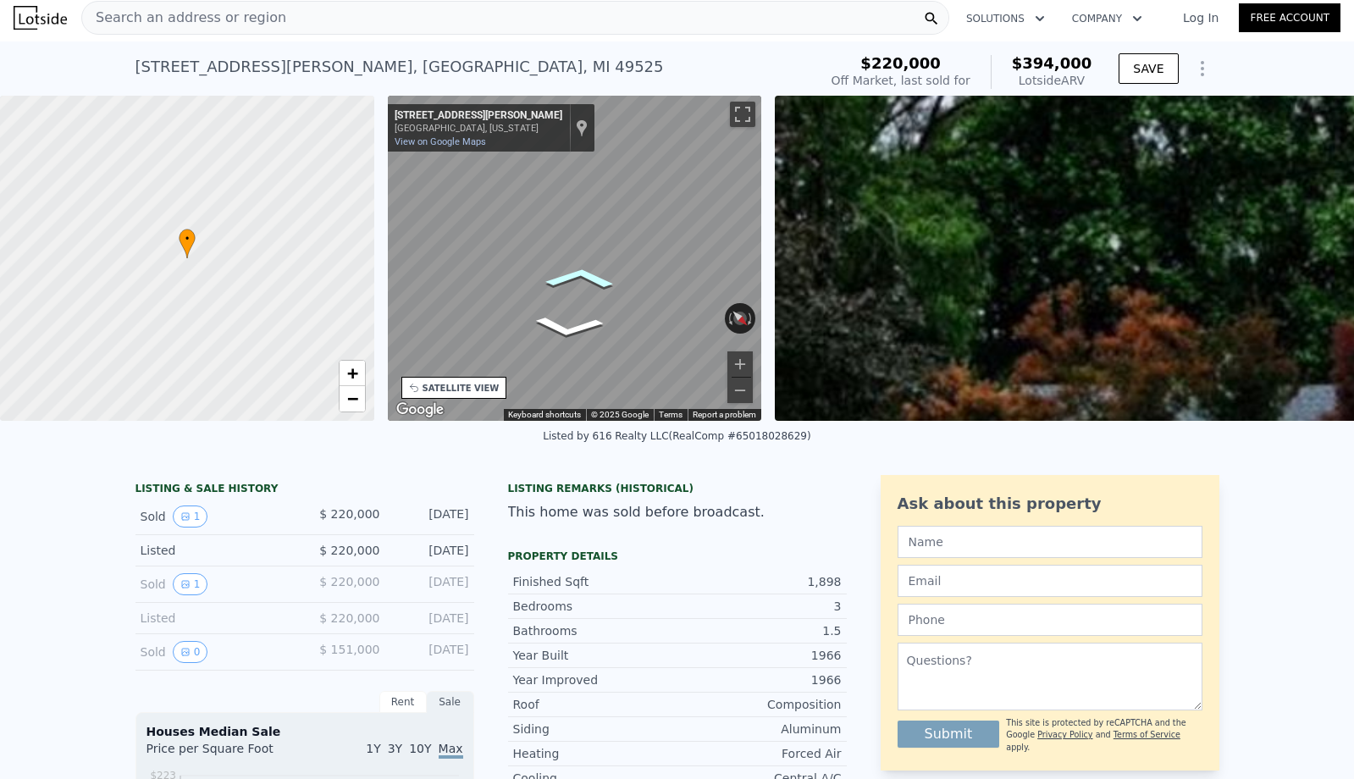
click at [576, 276] on icon "Go Southwest, Pinesboro Dr NE" at bounding box center [580, 278] width 108 height 33
click at [576, 276] on icon "Go Southwest, Pinesboro Dr NE" at bounding box center [579, 278] width 106 height 32
click at [576, 276] on icon "Go Southwest, Pinesboro Dr NE" at bounding box center [581, 278] width 108 height 33
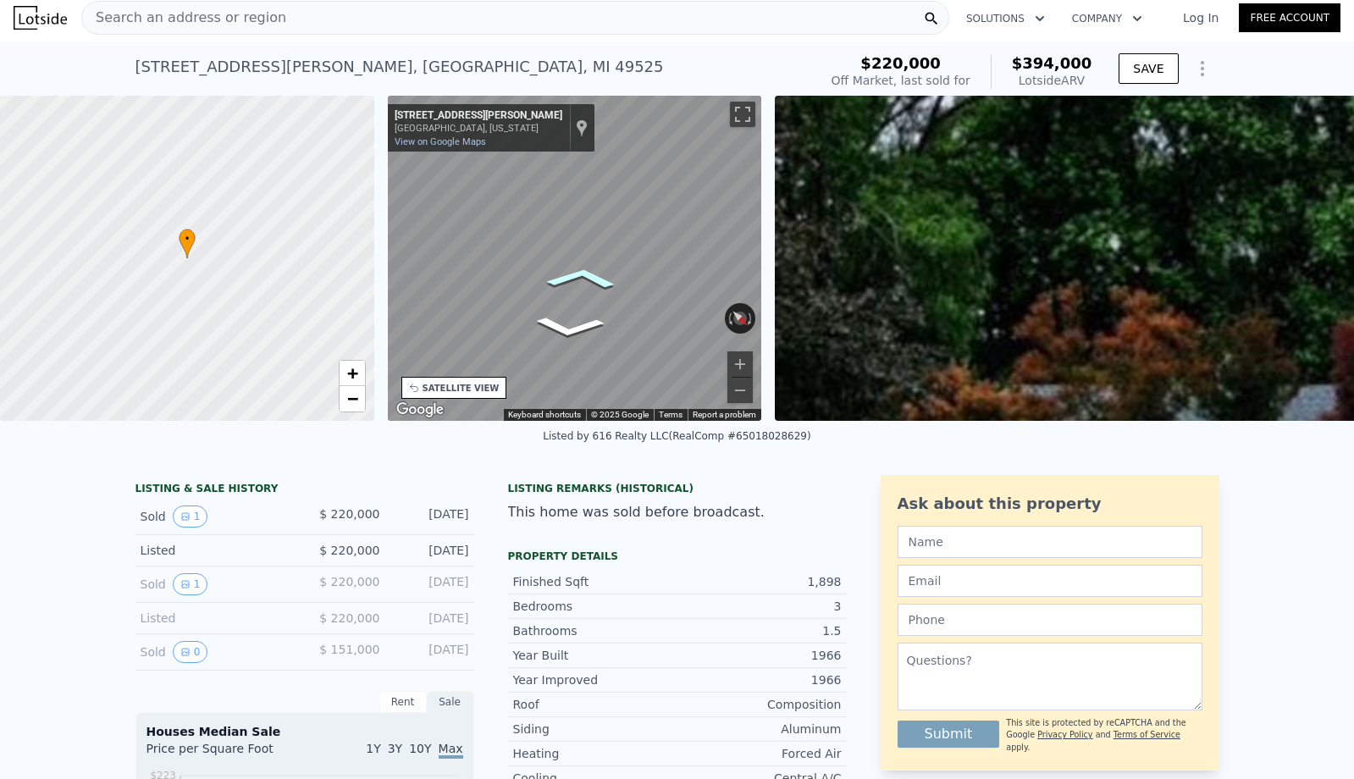
click at [576, 276] on icon "Go Southwest, Pinesboro Dr NE" at bounding box center [581, 278] width 109 height 34
click at [576, 276] on icon "Go Southwest, Pinesboro Dr NE" at bounding box center [589, 278] width 117 height 38
click at [576, 276] on icon "Go Southwest, Pinesboro Dr NE" at bounding box center [592, 279] width 119 height 40
click at [788, 239] on div "• + − • + − STREET VIEW ← Move left → Move right ↑ Move up ↓ Move down + Zoom i…" at bounding box center [677, 258] width 1354 height 325
